Goal: Participate in discussion: Engage in conversation with other users on a specific topic

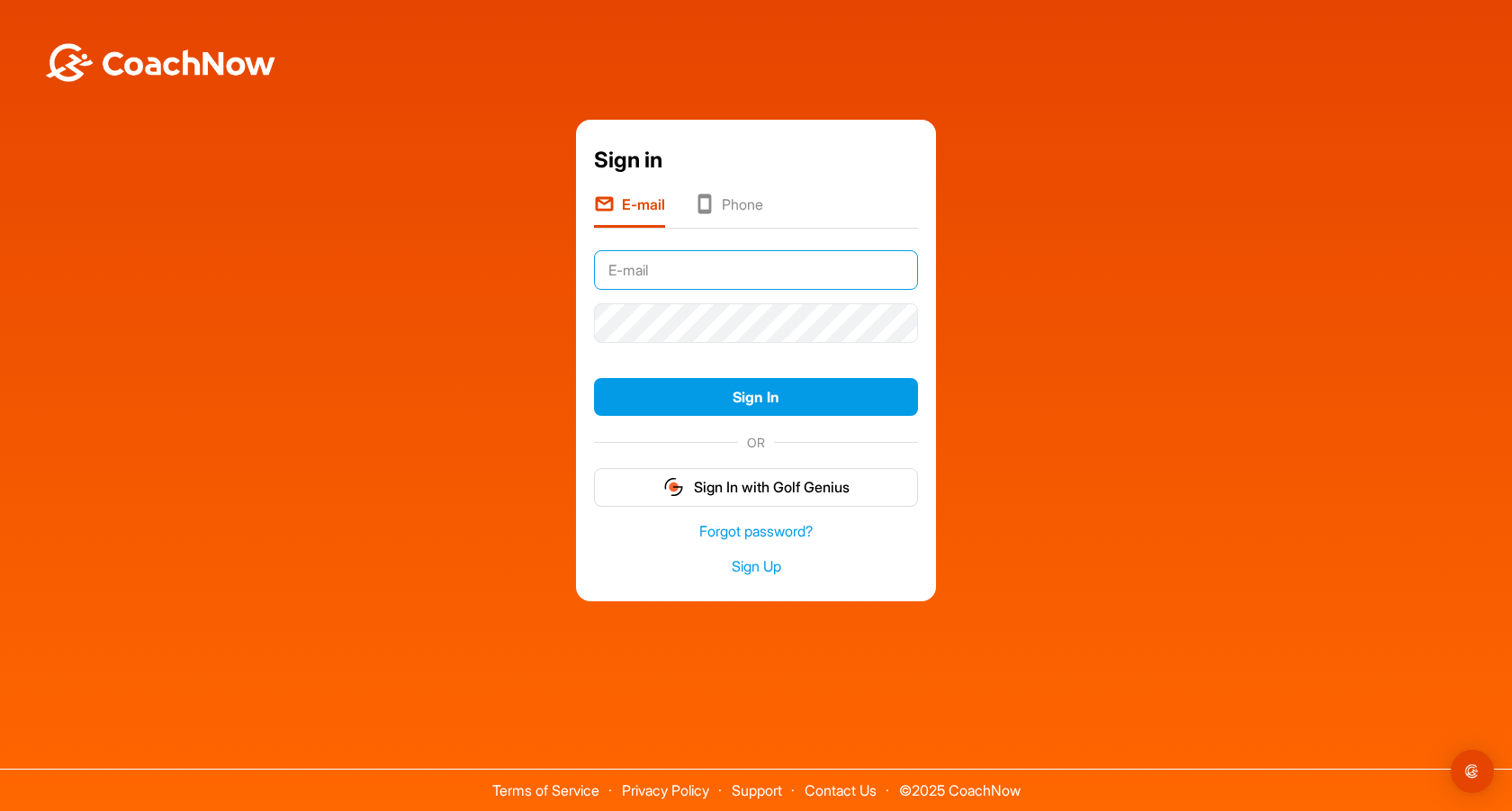
type input "[EMAIL_ADDRESS][DOMAIN_NAME]"
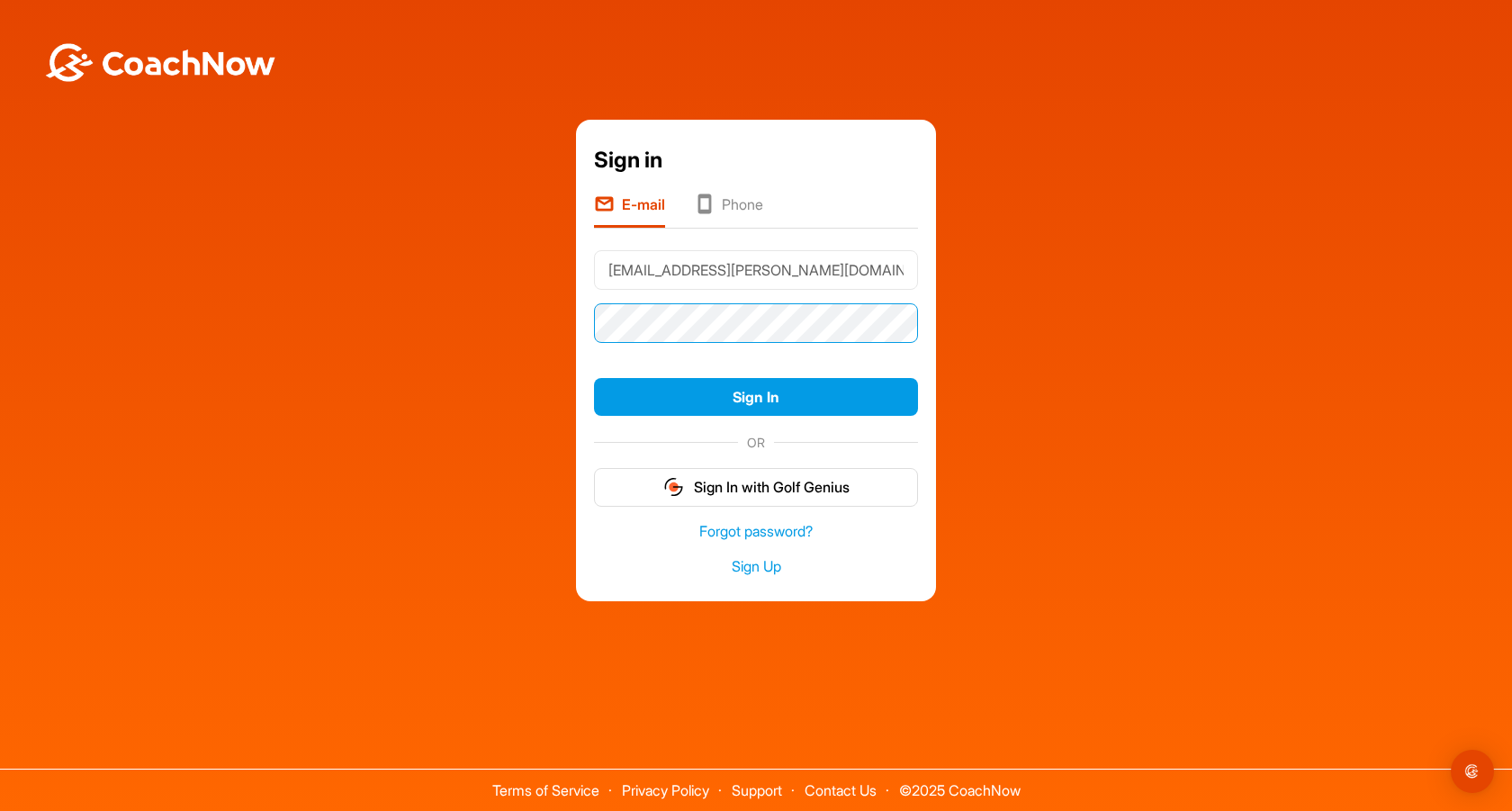
click at [755, 396] on button "Sign In" at bounding box center [756, 398] width 324 height 39
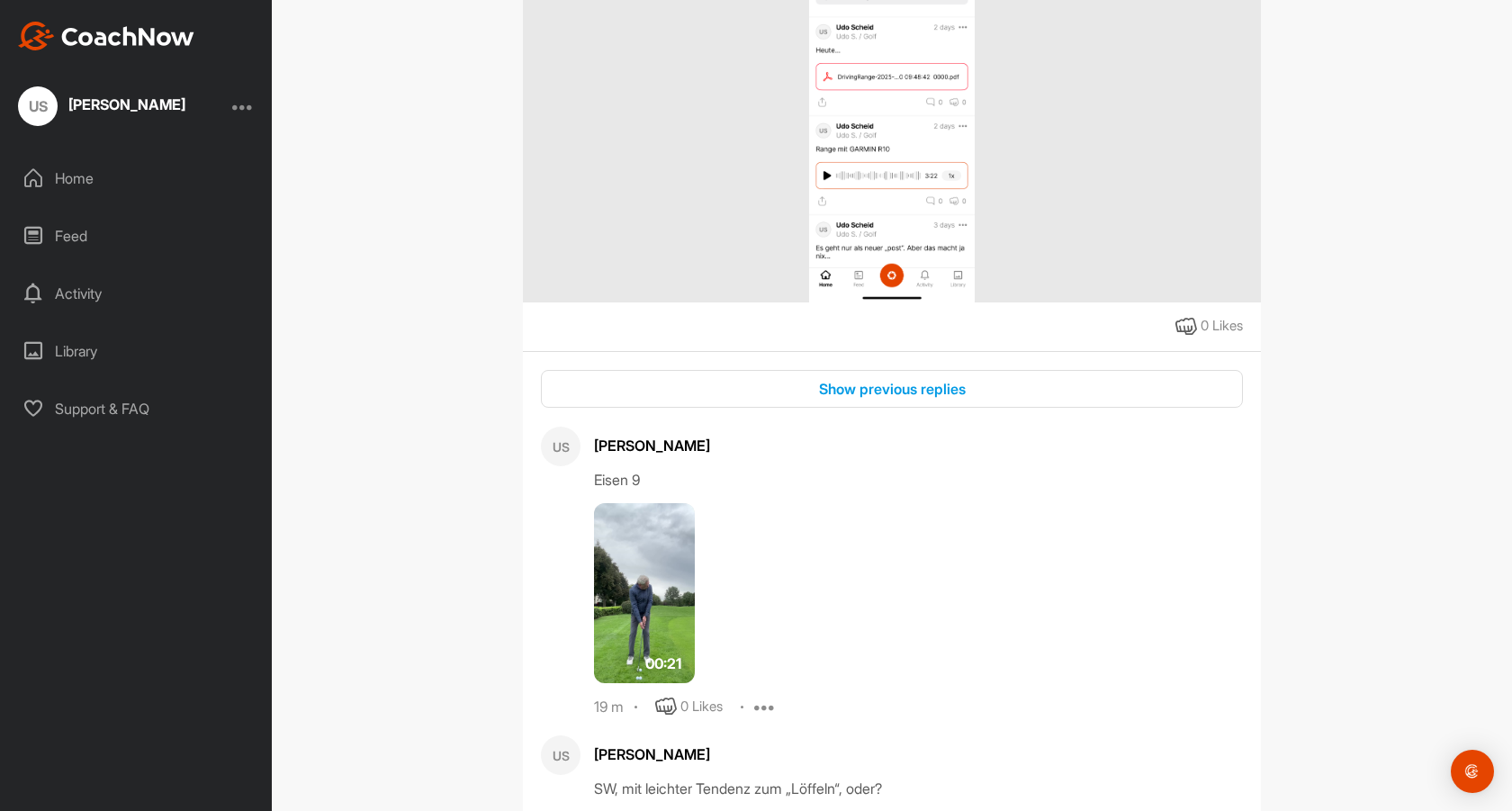
scroll to position [1128, 0]
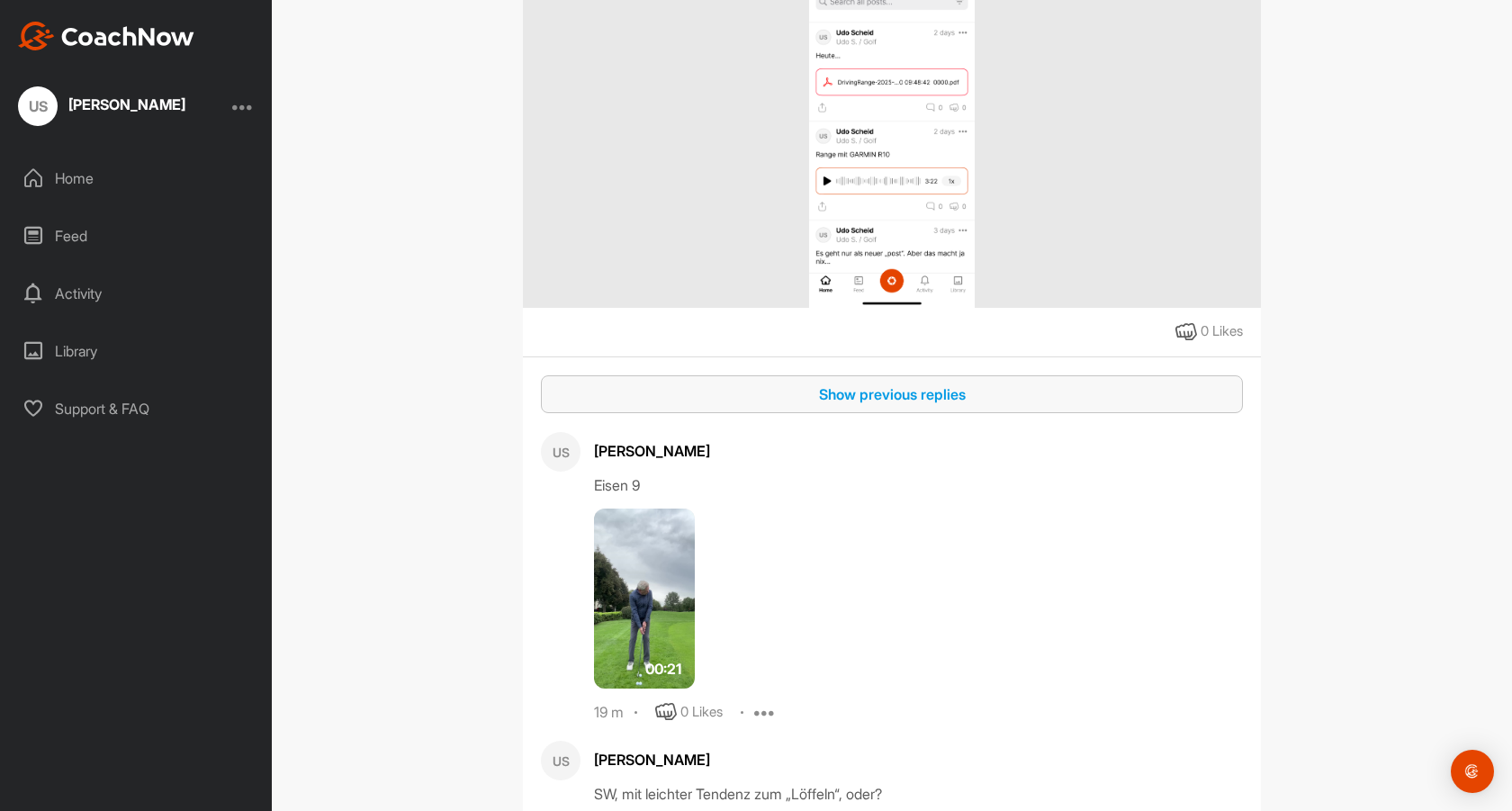
click at [903, 383] on div "Show previous replies" at bounding box center [891, 394] width 673 height 21
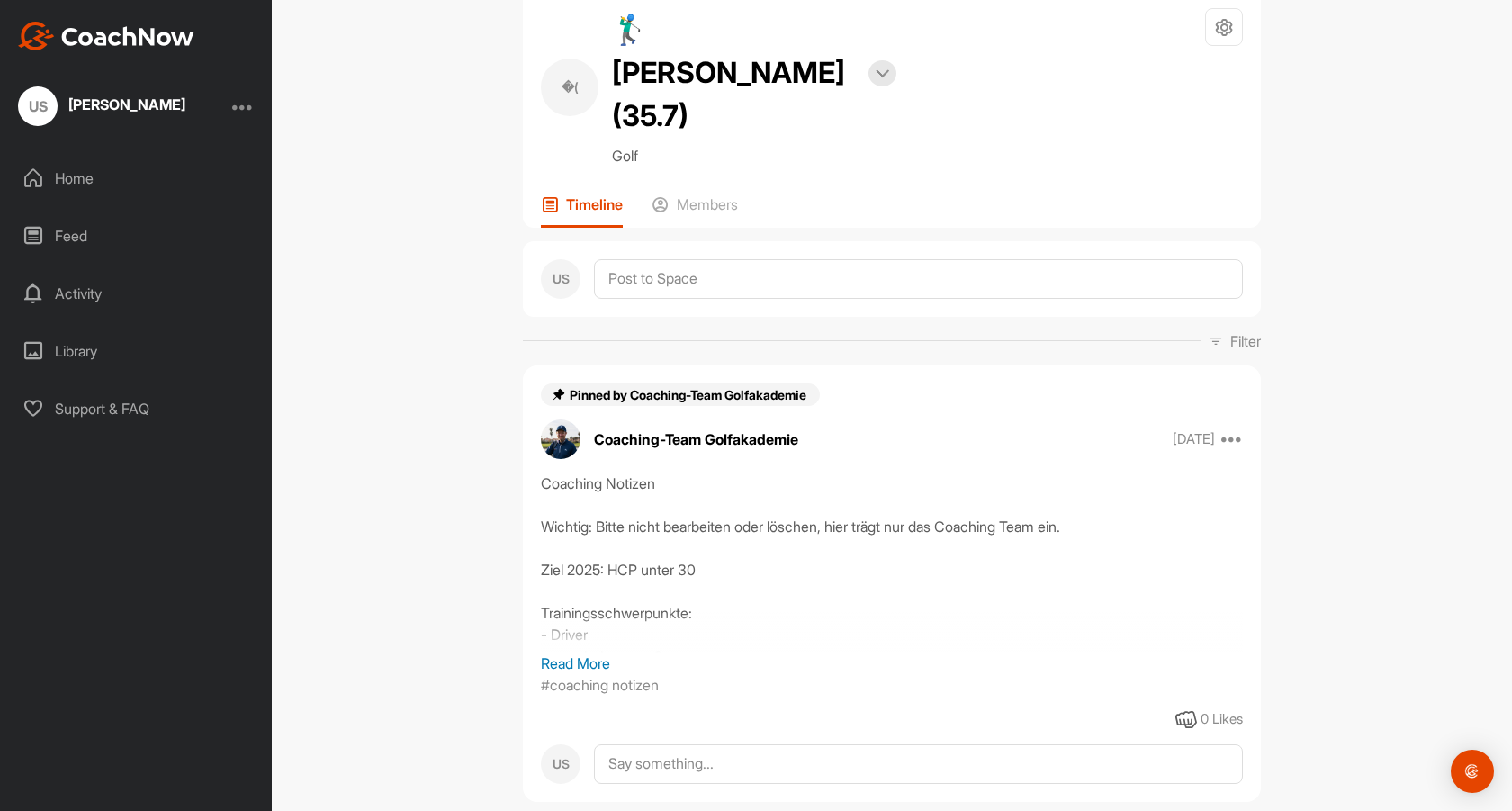
scroll to position [20, 0]
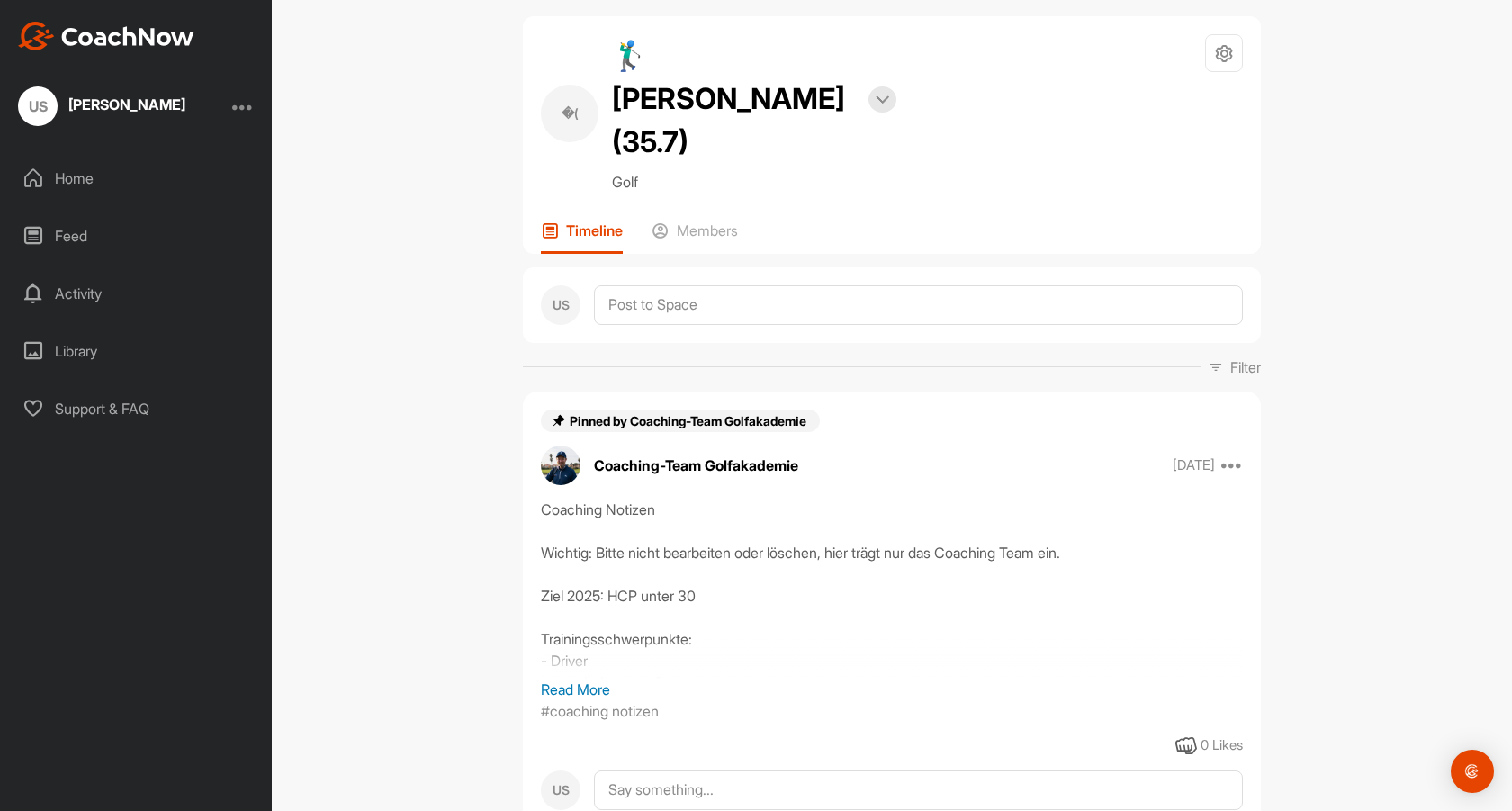
click at [66, 235] on div "Feed" at bounding box center [137, 235] width 254 height 45
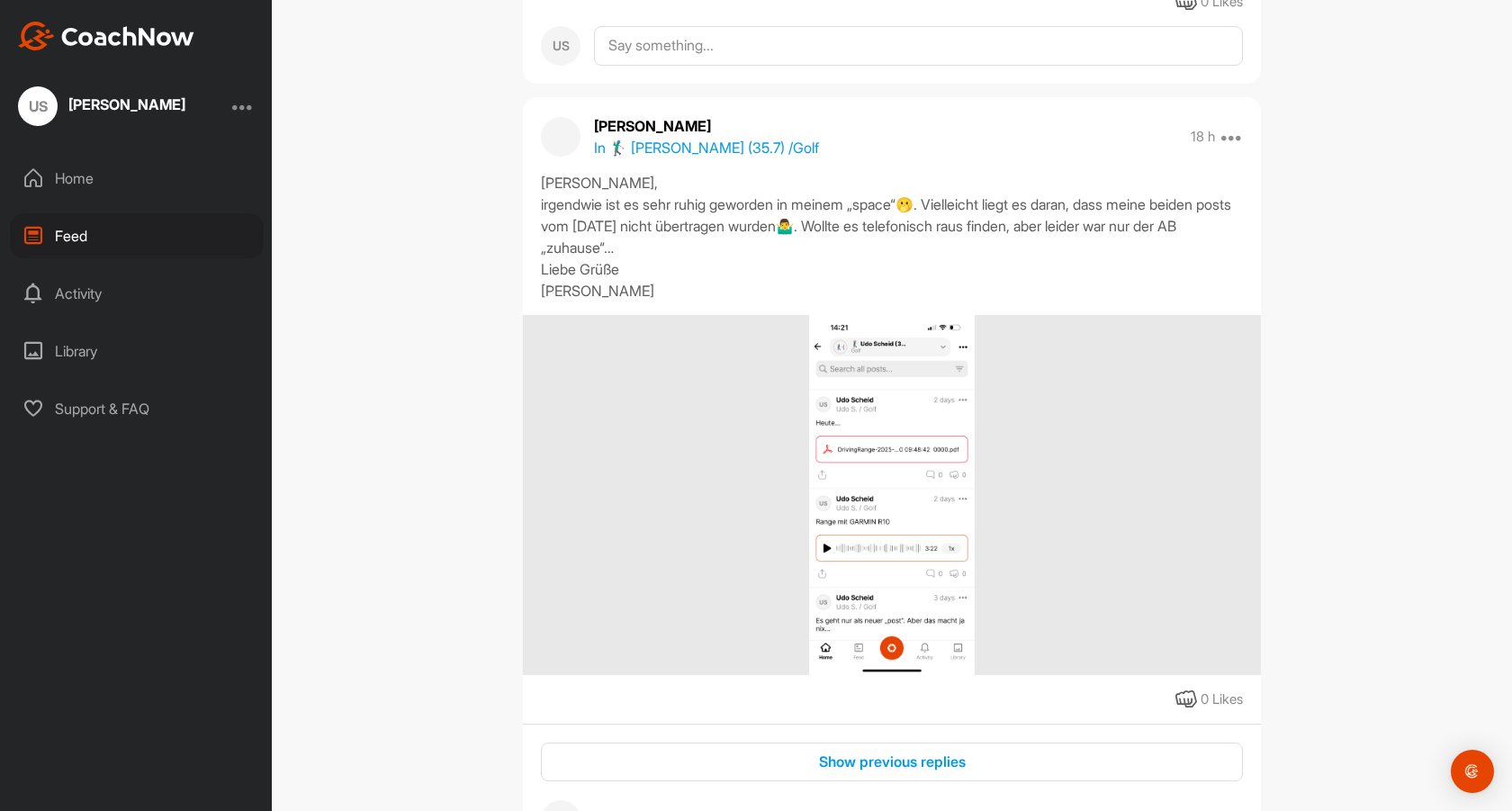
scroll to position [898, 0]
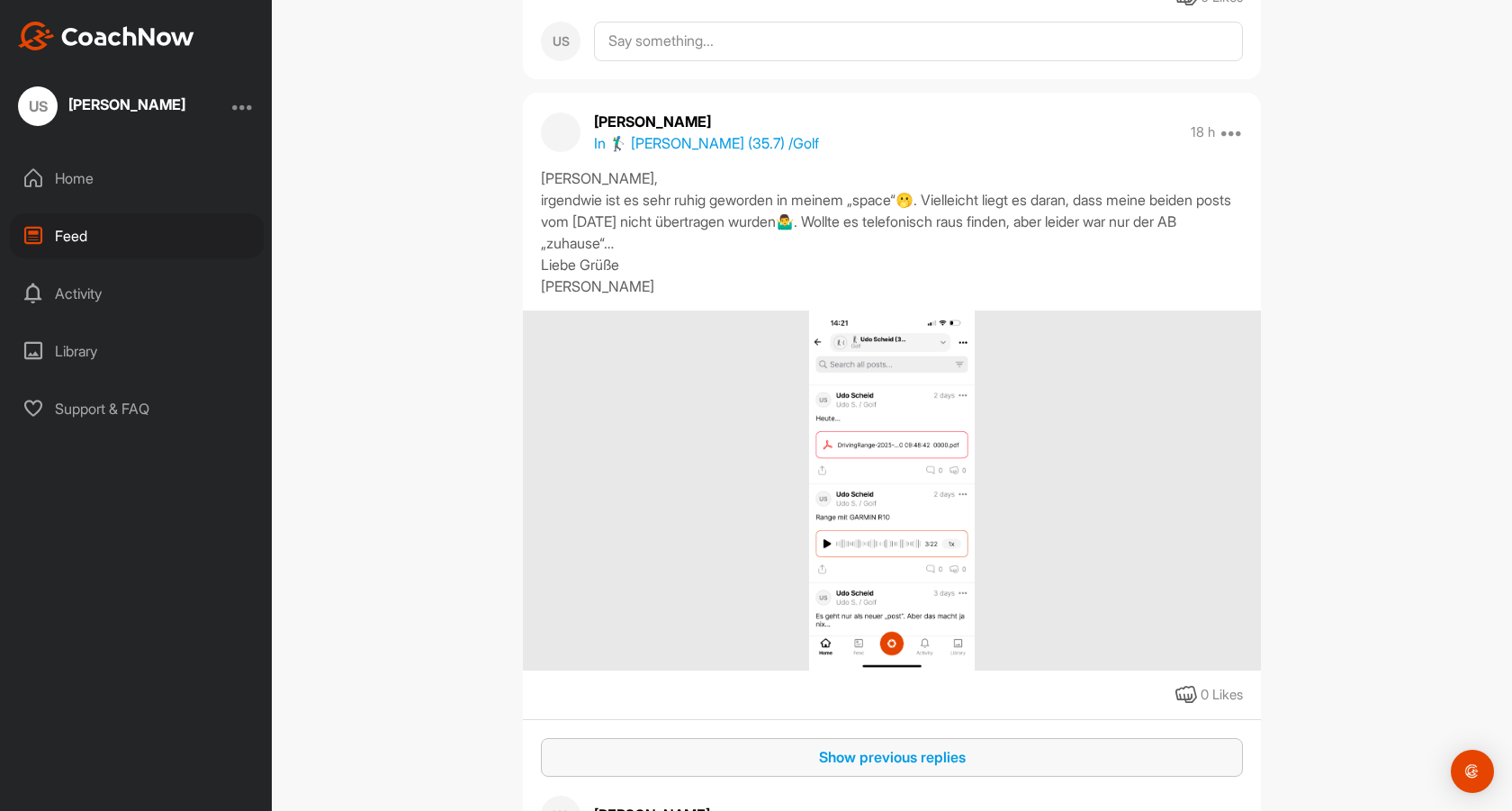
click at [899, 747] on div "Show previous replies" at bounding box center [891, 757] width 673 height 21
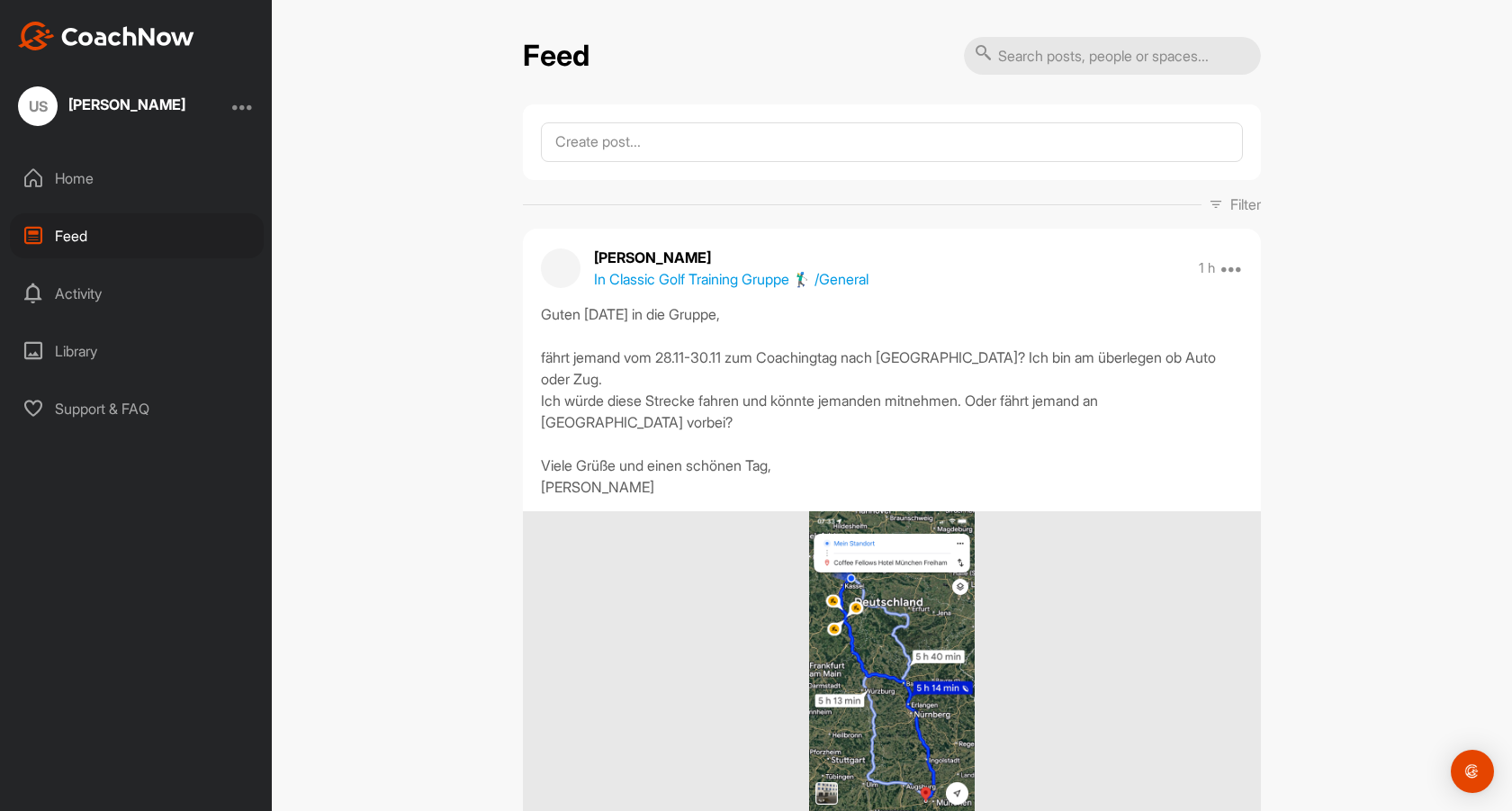
scroll to position [0, 0]
click at [65, 174] on div "Home" at bounding box center [137, 178] width 254 height 45
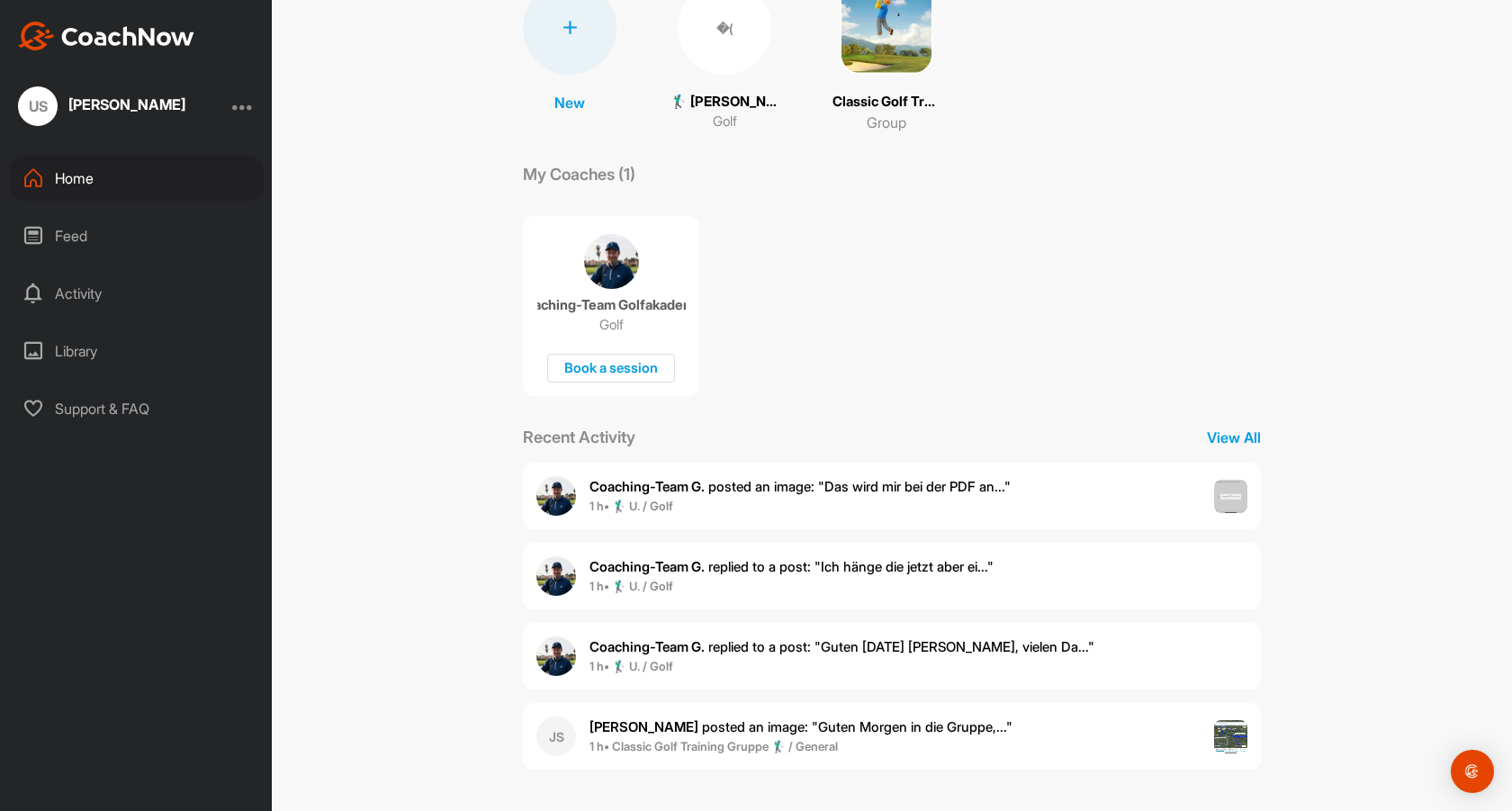
click at [842, 566] on span "Coaching-Team G. replied to a post : "Ich hänge die jetzt aber ei..."" at bounding box center [791, 567] width 404 height 18
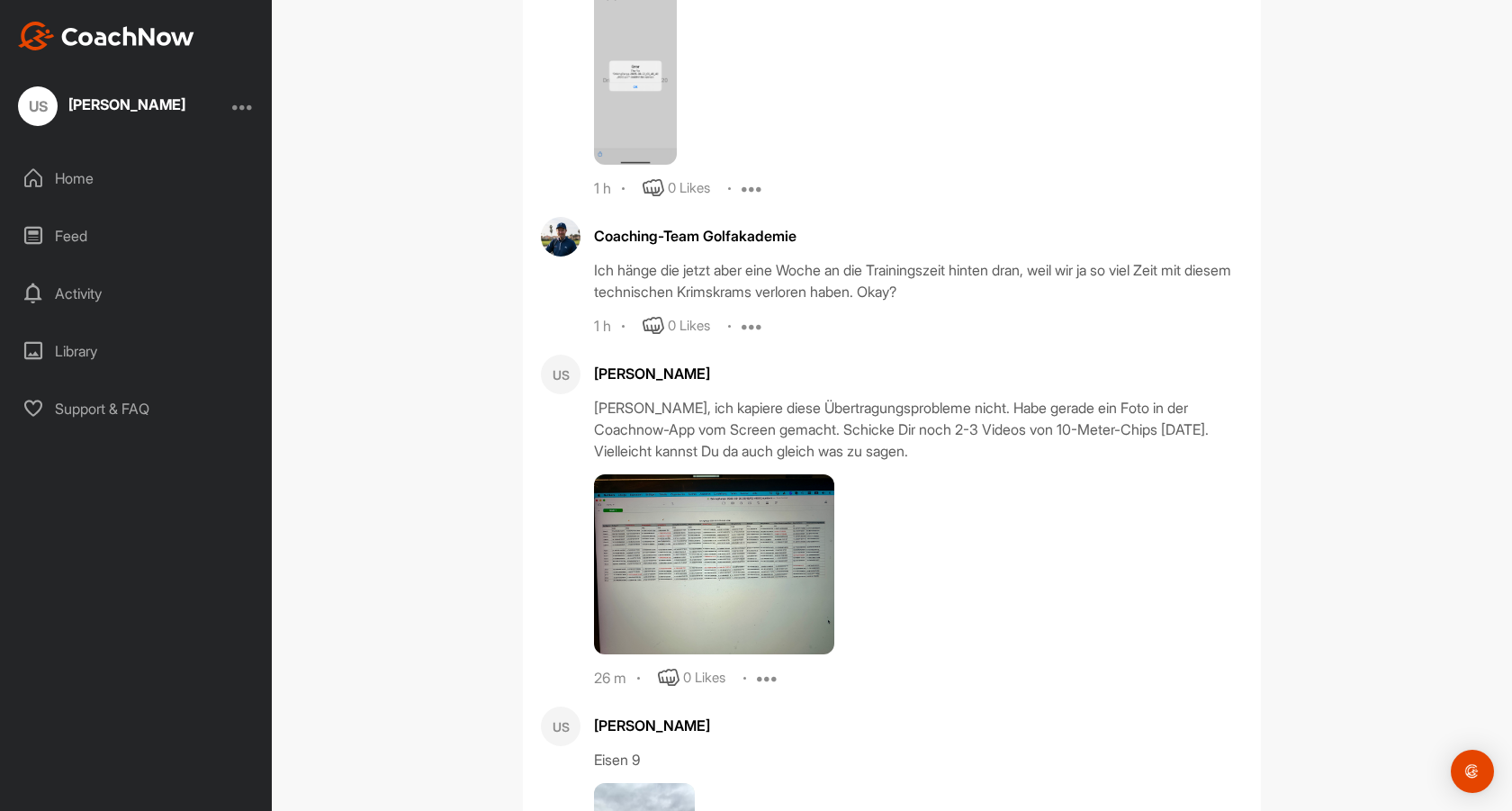
scroll to position [1218, 0]
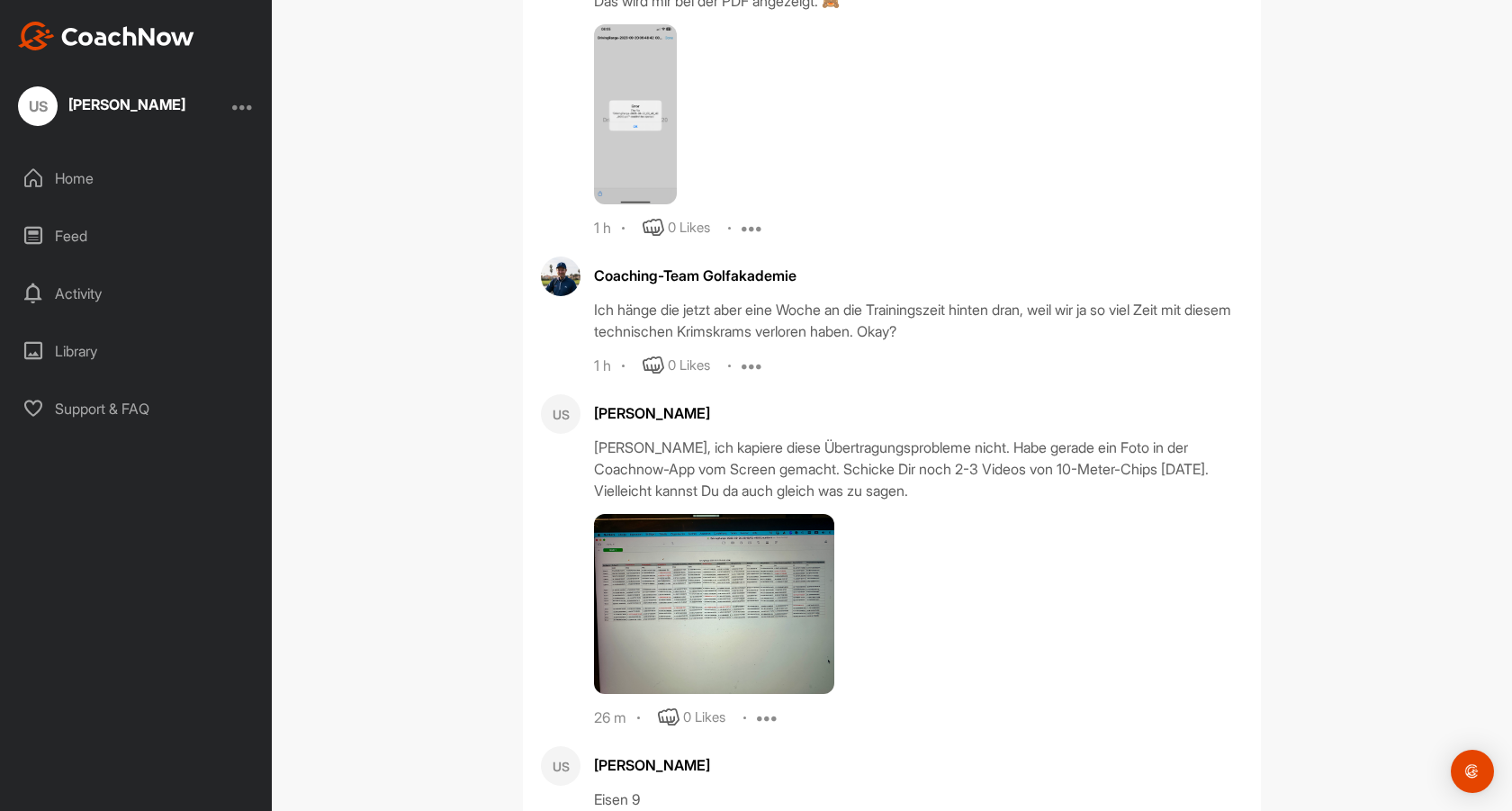
click at [763, 355] on icon at bounding box center [752, 365] width 21 height 21
click at [867, 366] on div "Show previous replies Coaching-Team Golfakademie Guten [DATE] [PERSON_NAME], vi…" at bounding box center [891, 660] width 737 height 1988
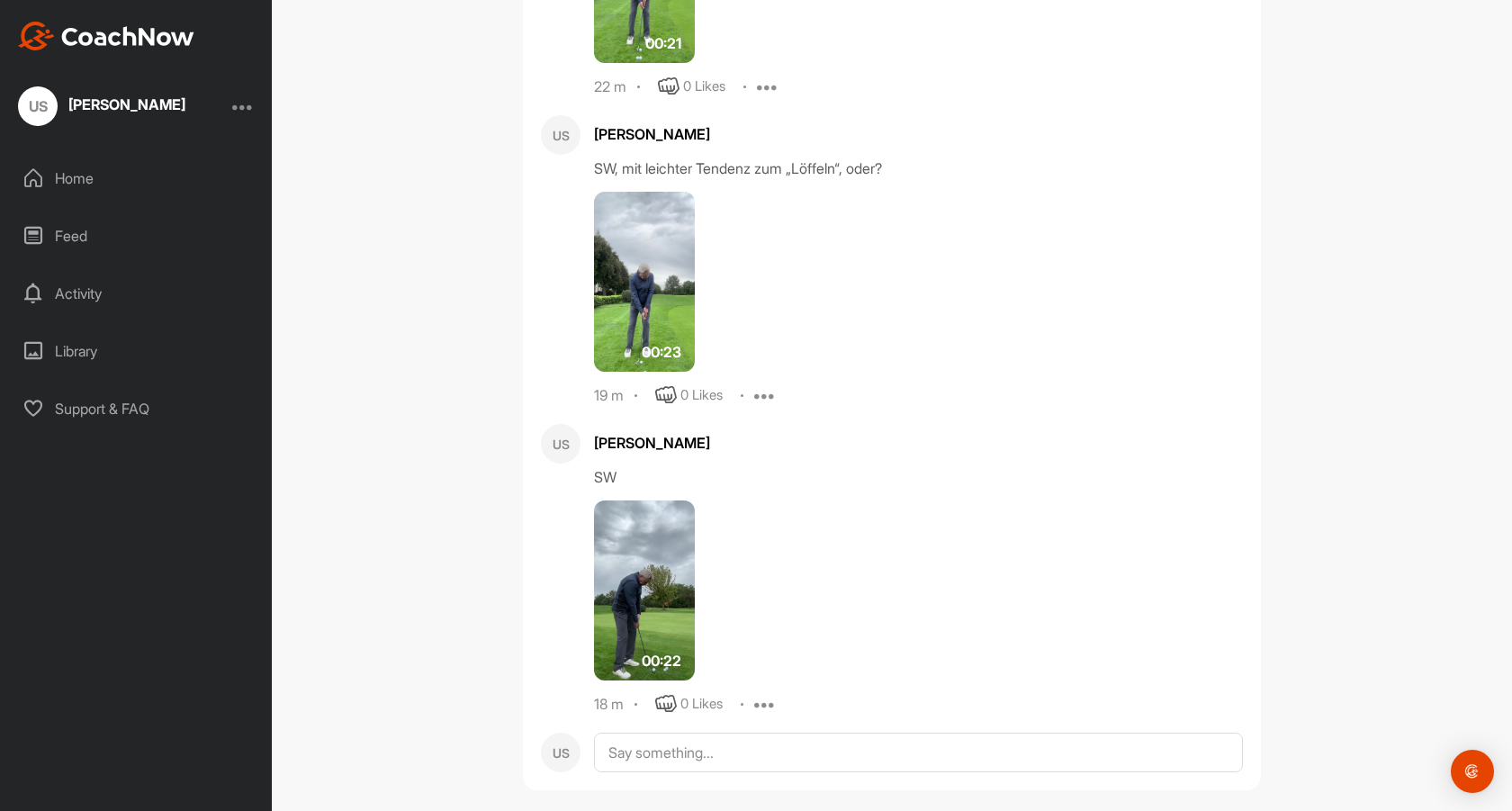
scroll to position [0, 0]
click at [615, 733] on textarea at bounding box center [918, 823] width 649 height 180
